Goal: Transaction & Acquisition: Book appointment/travel/reservation

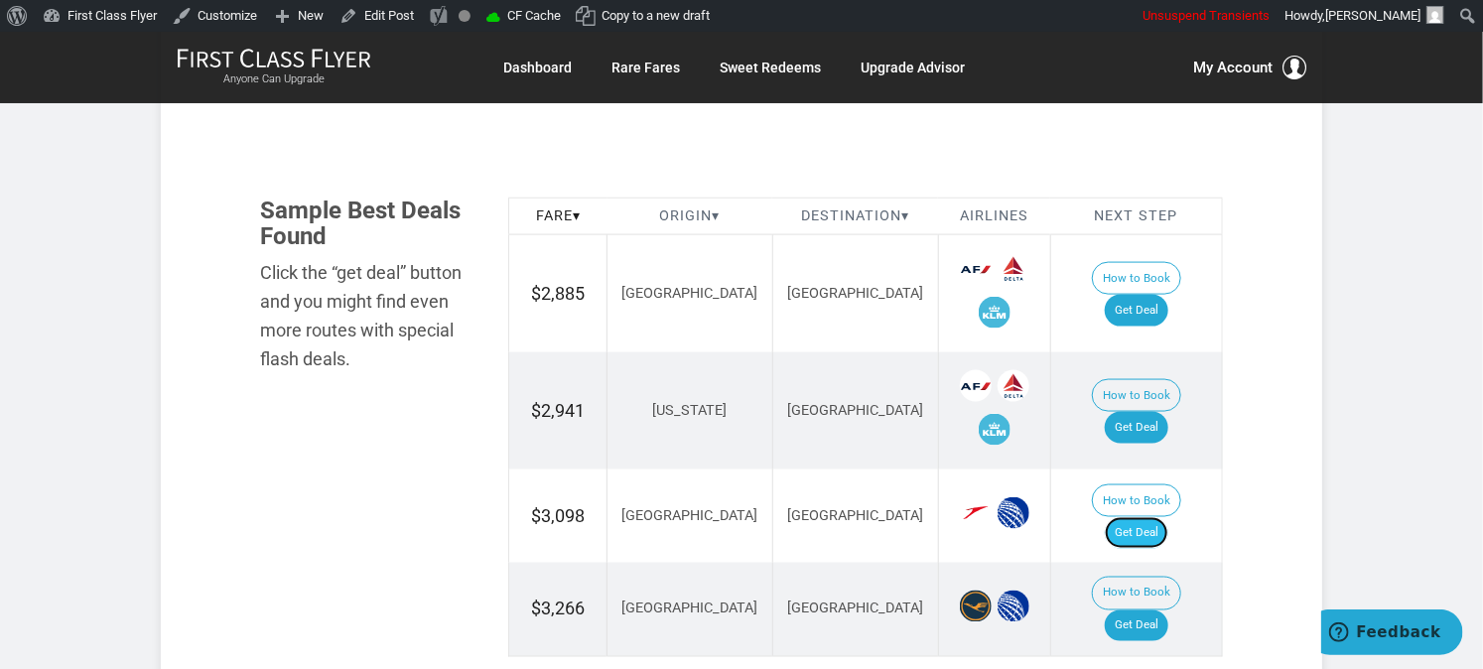
click at [1140, 517] on link "Get Deal" at bounding box center [1137, 533] width 64 height 32
click at [1156, 295] on link "Get Deal" at bounding box center [1137, 311] width 64 height 32
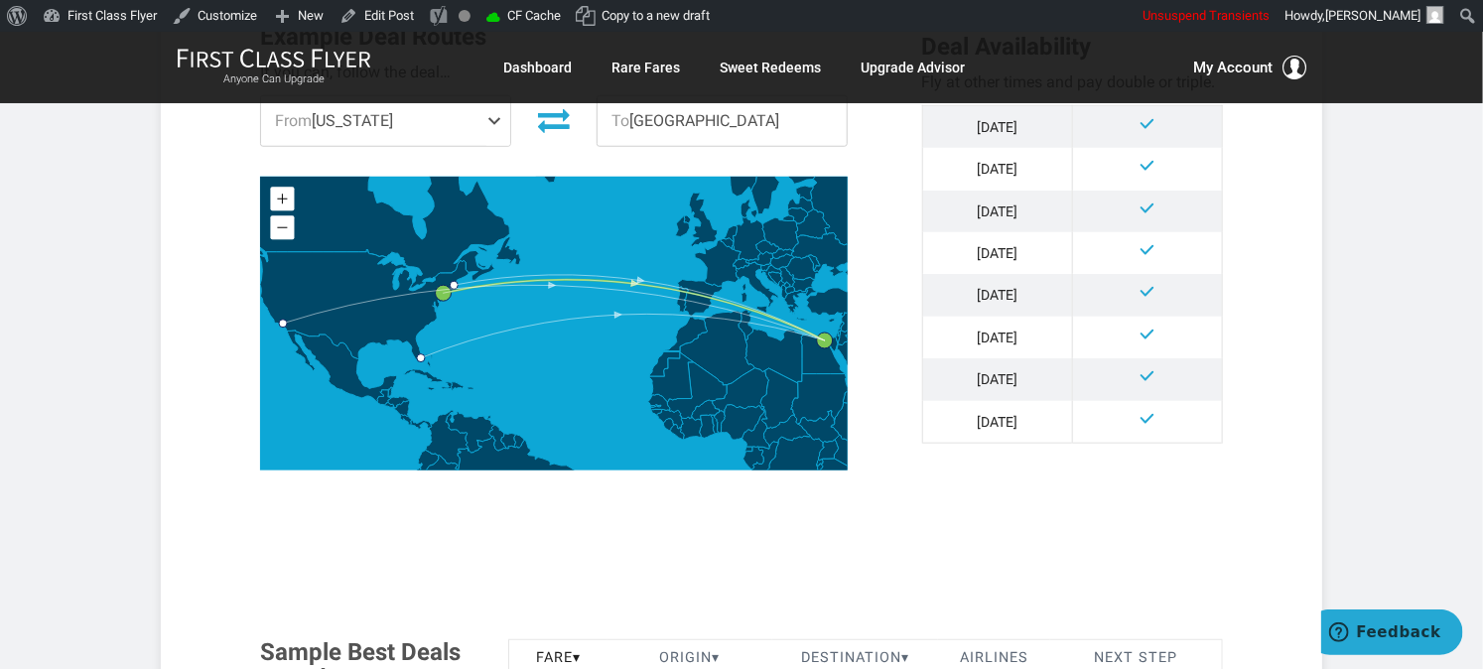
scroll to position [993, 0]
